Goal: Information Seeking & Learning: Understand process/instructions

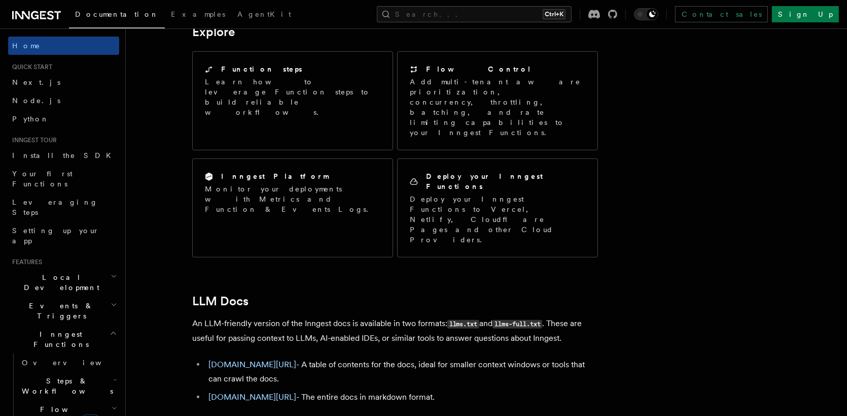
scroll to position [827, 0]
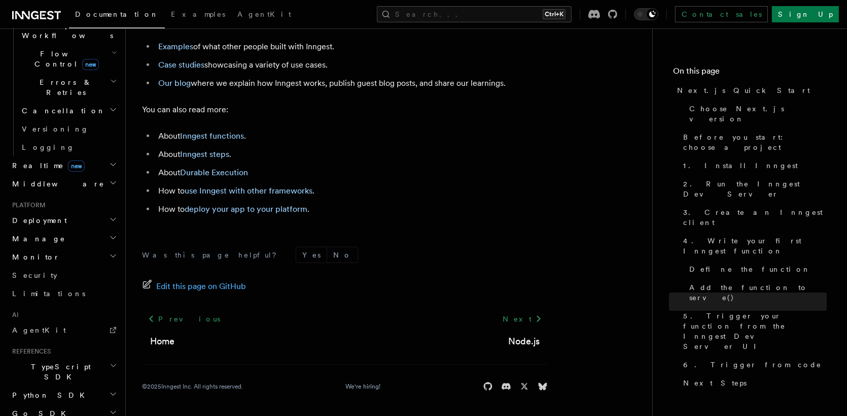
scroll to position [395, 0]
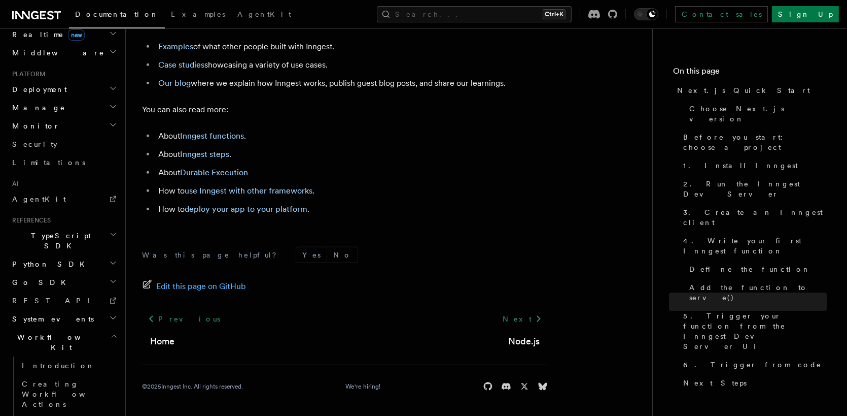
scroll to position [487, 0]
click at [76, 379] on span "Creating Workflow Actions" at bounding box center [66, 393] width 88 height 28
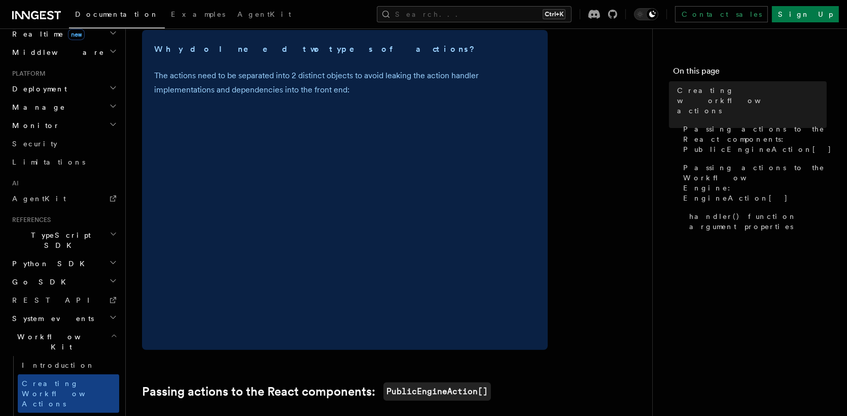
scroll to position [203, 0]
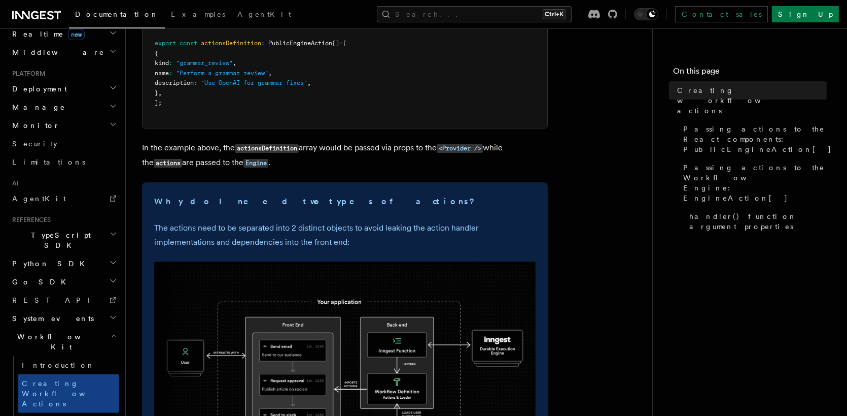
click at [30, 230] on span "TypeScript SDK" at bounding box center [58, 240] width 101 height 20
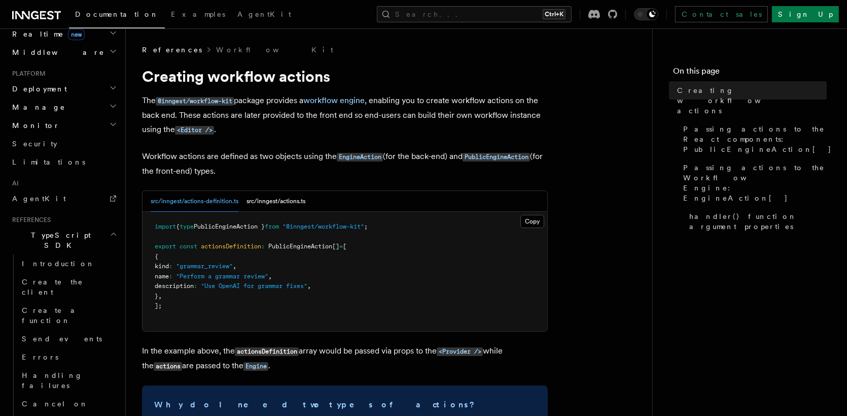
scroll to position [284, 0]
